Goal: Check status: Check status

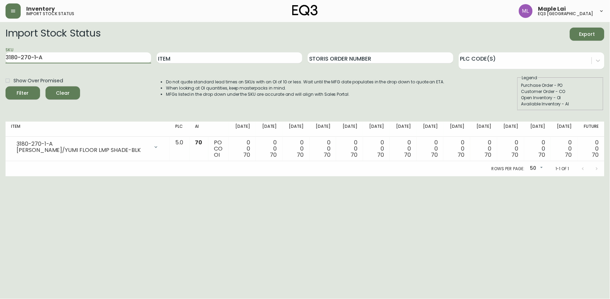
drag, startPoint x: 0, startPoint y: 0, endPoint x: -2, endPoint y: 65, distance: 64.9
click at [0, 65] on html "Inventory import stock status Maple Lai eq3 [GEOGRAPHIC_DATA] Import Stock Stat…" at bounding box center [305, 88] width 610 height 177
click at [6, 87] on button "Filter" at bounding box center [23, 93] width 34 height 13
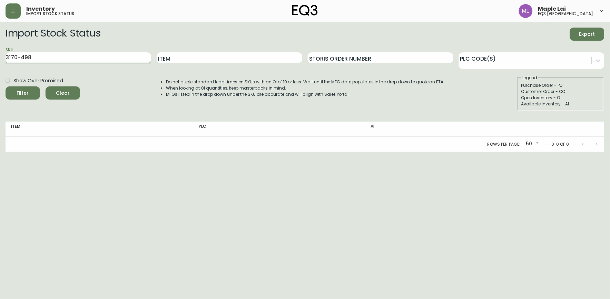
type input "3170-498"
click at [6, 87] on button "Filter" at bounding box center [23, 93] width 34 height 13
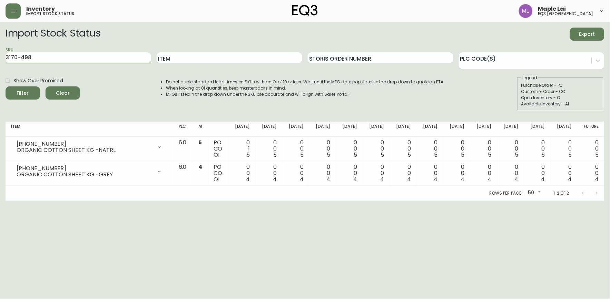
drag, startPoint x: 42, startPoint y: 60, endPoint x: 0, endPoint y: 60, distance: 42.4
click at [0, 60] on html "Inventory import stock status Maple Lai eq3 [GEOGRAPHIC_DATA] Import Stock Stat…" at bounding box center [305, 100] width 610 height 201
click at [6, 87] on button "Filter" at bounding box center [23, 93] width 34 height 13
